Goal: Navigation & Orientation: Find specific page/section

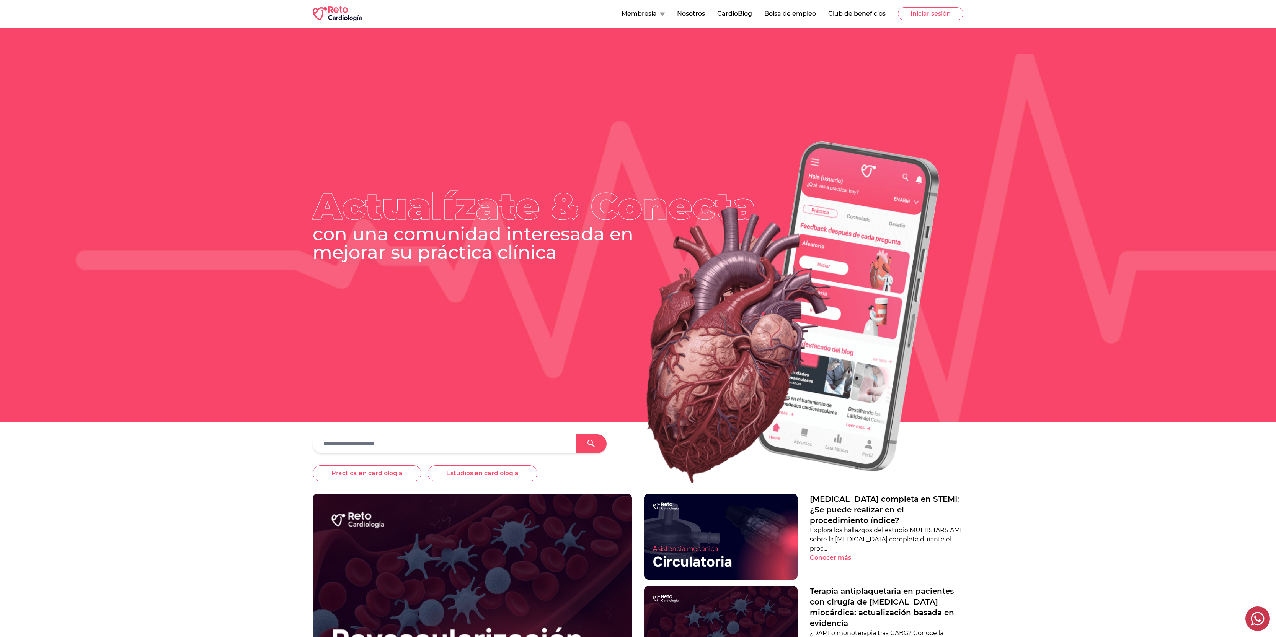
click at [637, 14] on icon at bounding box center [662, 14] width 5 height 4
click at [637, 12] on button "Bolsa de empleo" at bounding box center [790, 13] width 52 height 9
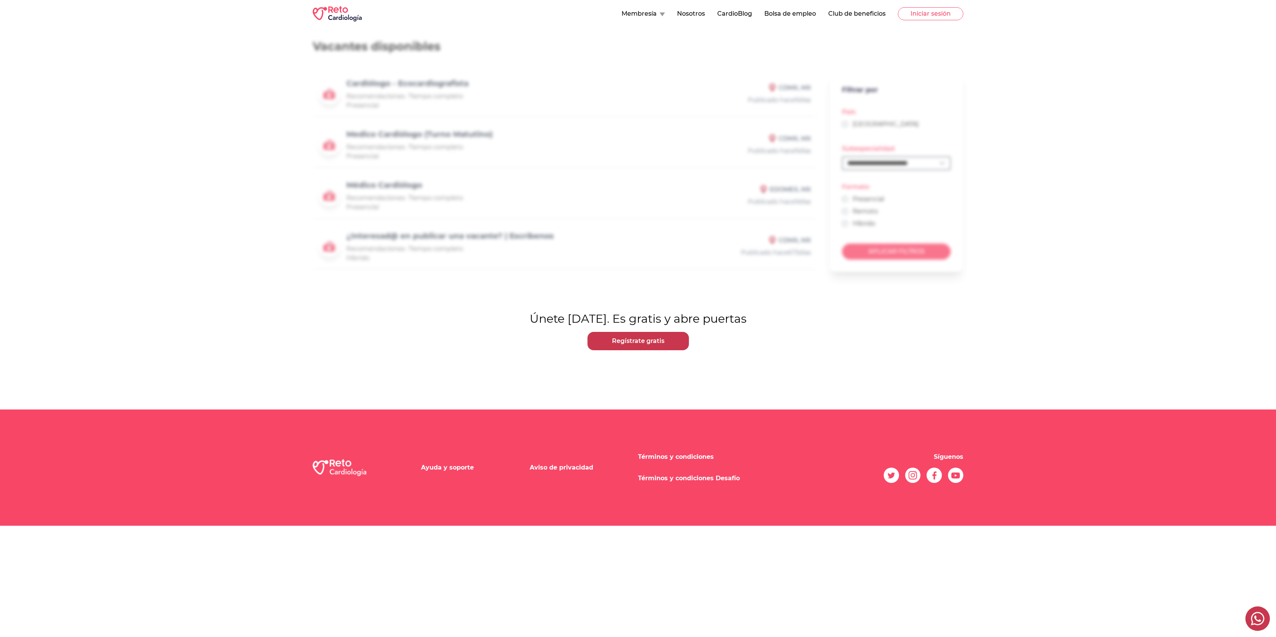
click at [637, 14] on button "Club de beneficios" at bounding box center [856, 13] width 57 height 9
